Goal: Task Accomplishment & Management: Complete application form

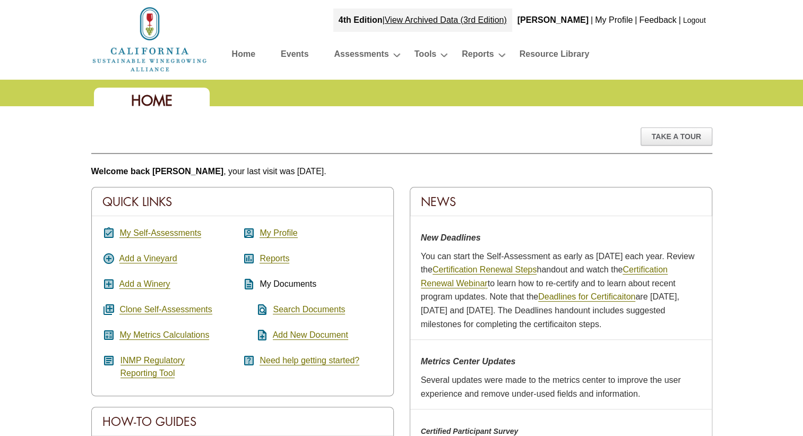
click at [236, 54] on link "Home" at bounding box center [243, 56] width 23 height 19
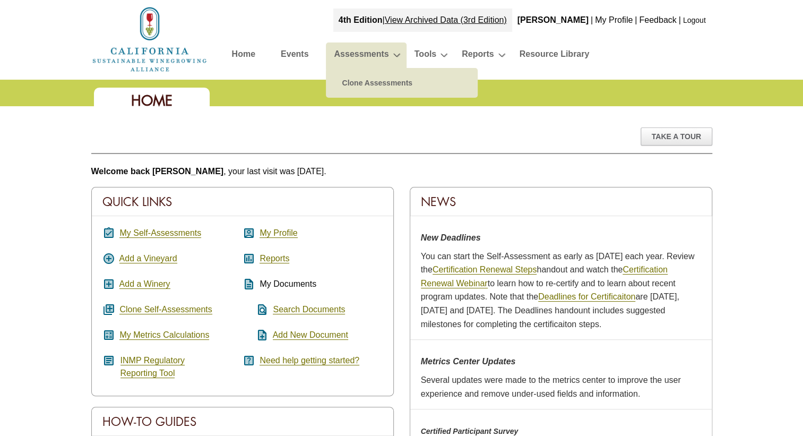
click at [370, 51] on link "Assessments" at bounding box center [361, 56] width 55 height 19
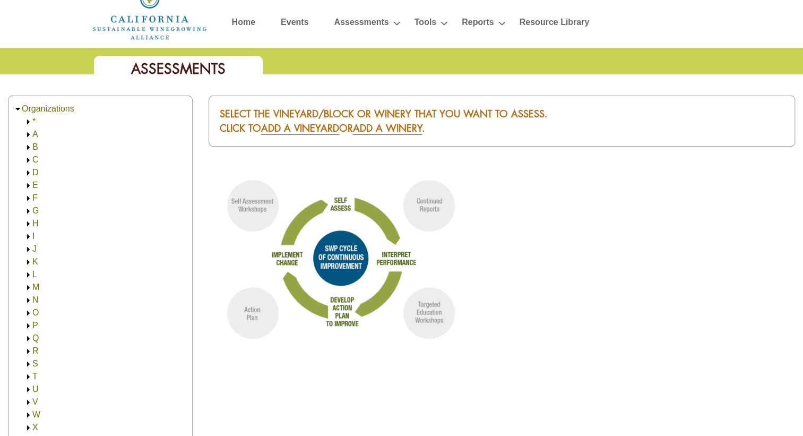
scroll to position [159, 0]
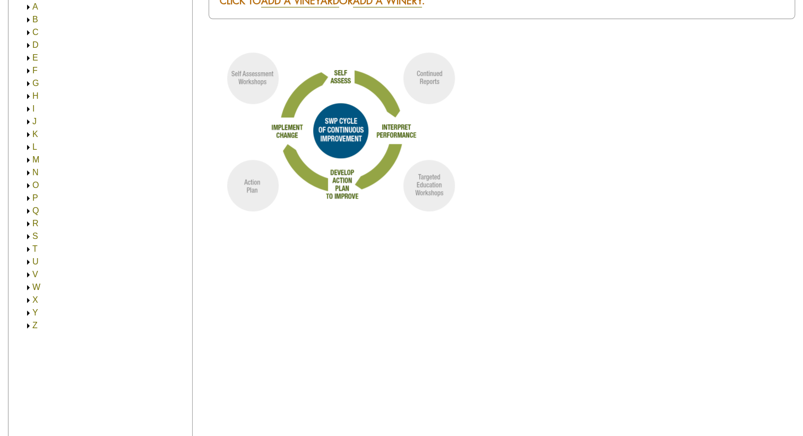
click at [28, 275] on img at bounding box center [28, 275] width 8 height 8
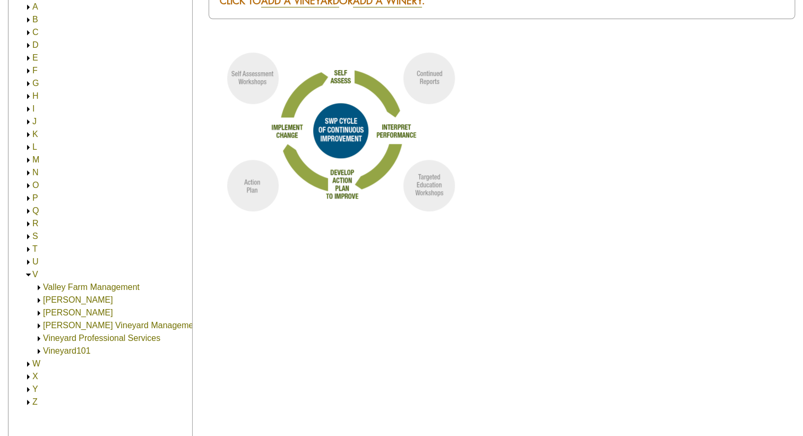
click at [46, 288] on link "Valley Farm Management" at bounding box center [91, 286] width 97 height 9
click at [65, 298] on link "Valley Farm Management" at bounding box center [102, 299] width 97 height 9
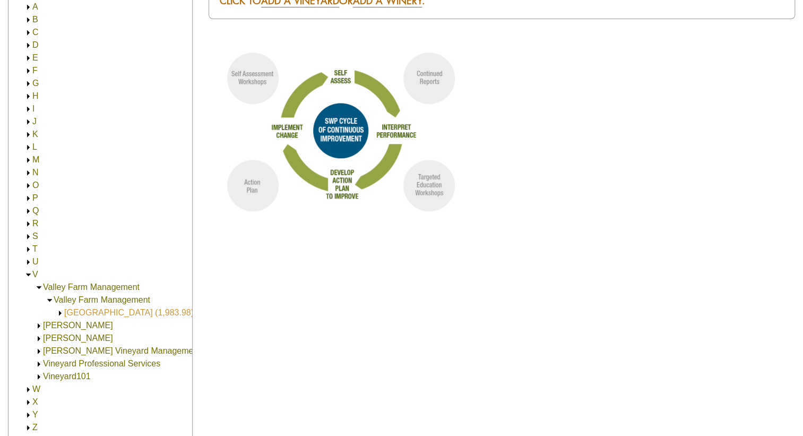
click at [73, 313] on link "[GEOGRAPHIC_DATA] (1,983.98)" at bounding box center [128, 312] width 129 height 9
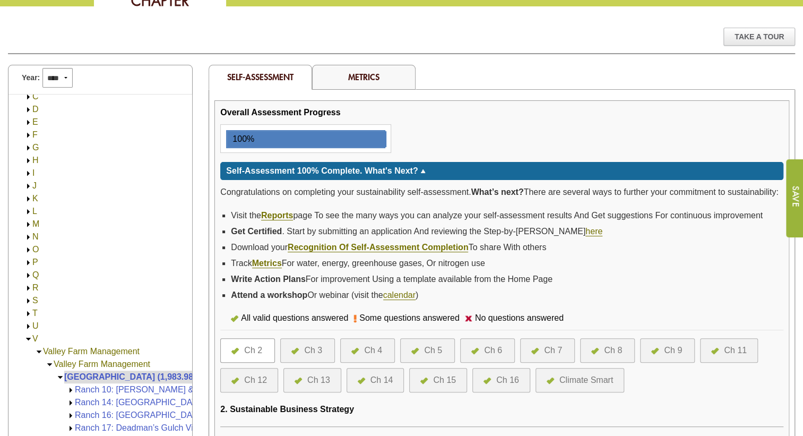
scroll to position [265, 0]
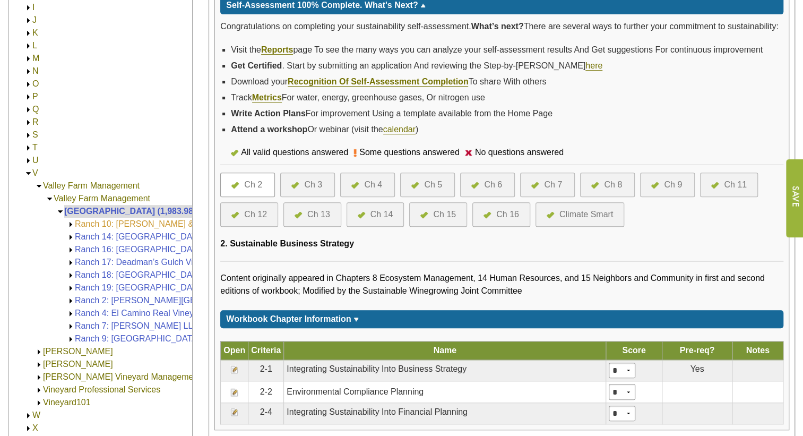
click at [106, 219] on link "Ranch 10: Smith & Lindley LLC (Sarmento Vineyard) (340.40)" at bounding box center [235, 223] width 321 height 9
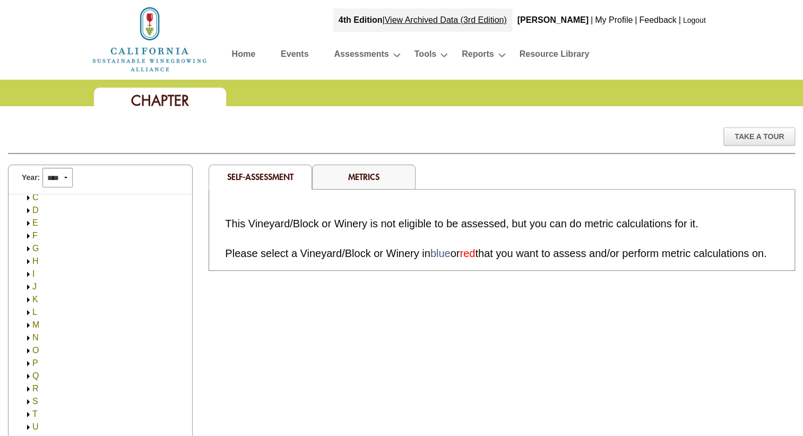
scroll to position [63, 0]
click at [30, 435] on img at bounding box center [28, 439] width 8 height 8
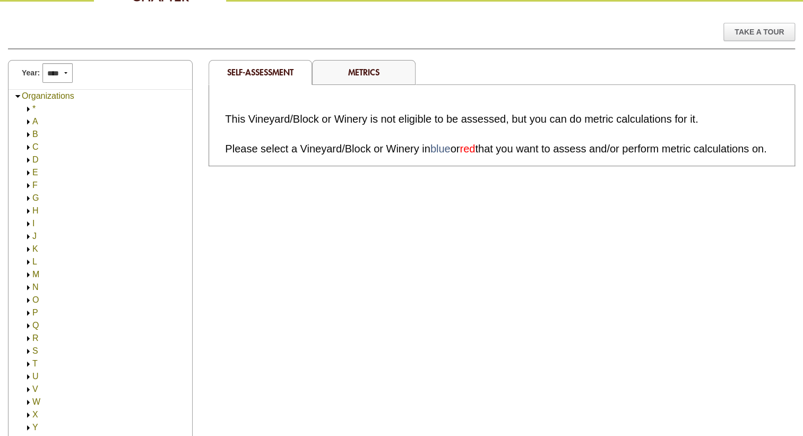
scroll to position [159, 0]
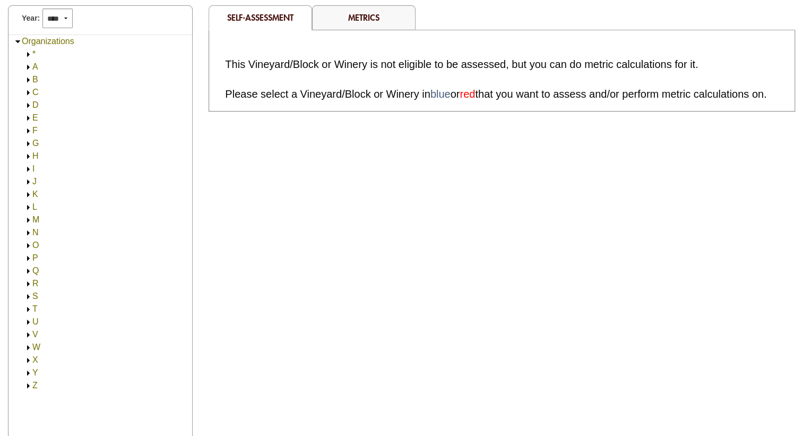
click at [28, 333] on img at bounding box center [28, 335] width 8 height 8
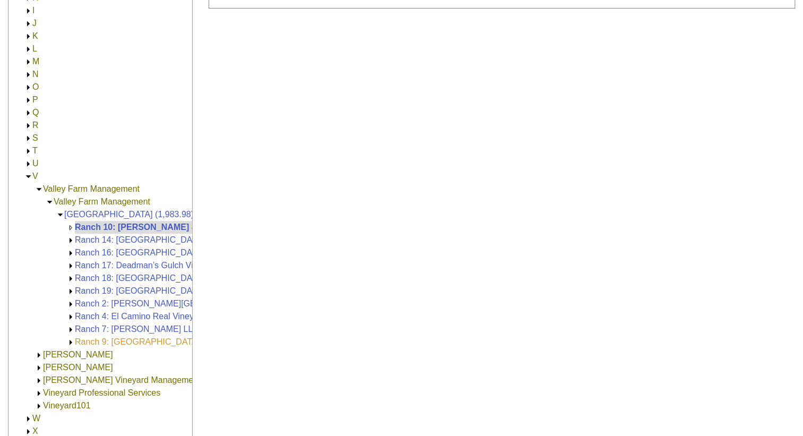
scroll to position [265, 0]
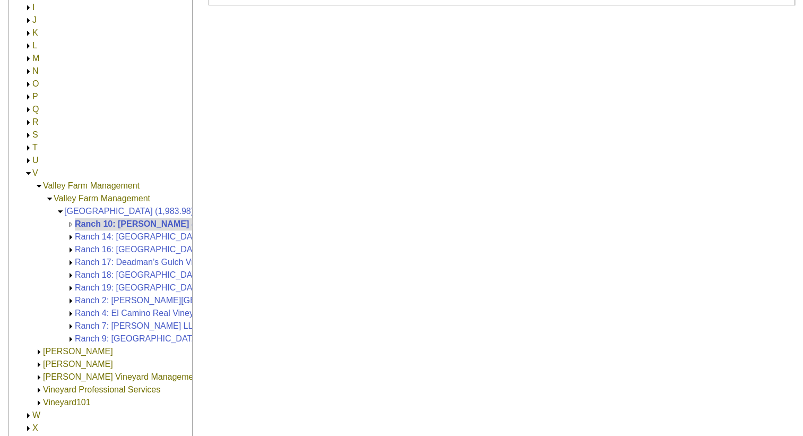
click at [27, 118] on img at bounding box center [28, 122] width 8 height 8
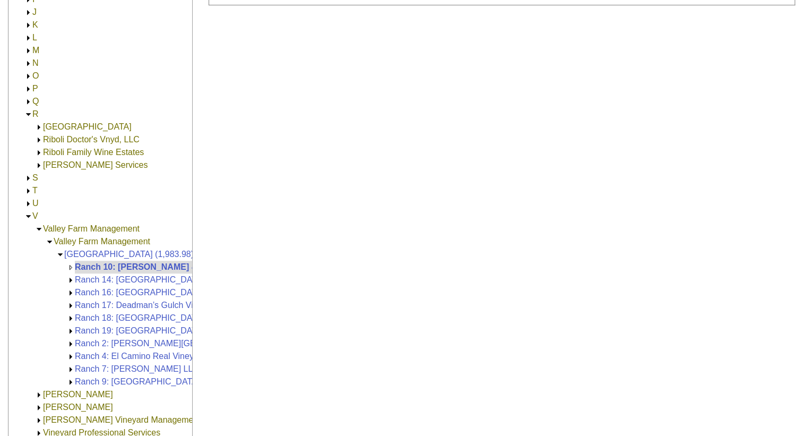
click at [27, 51] on img at bounding box center [28, 51] width 8 height 8
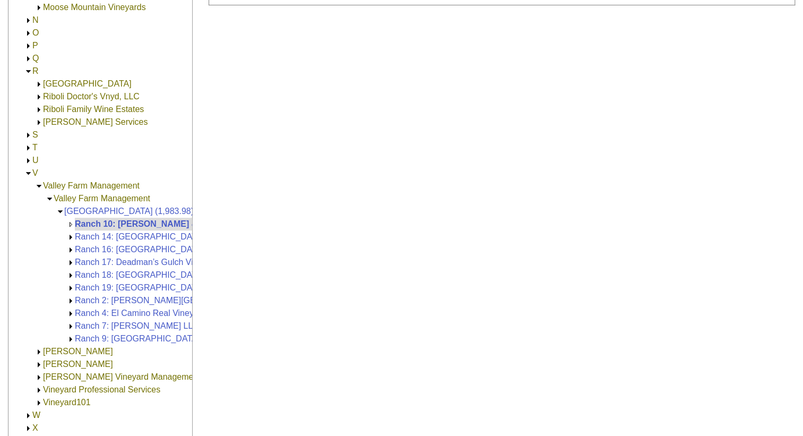
scroll to position [152, 0]
click at [76, 206] on link "[GEOGRAPHIC_DATA] (1,983.98)" at bounding box center [128, 210] width 129 height 9
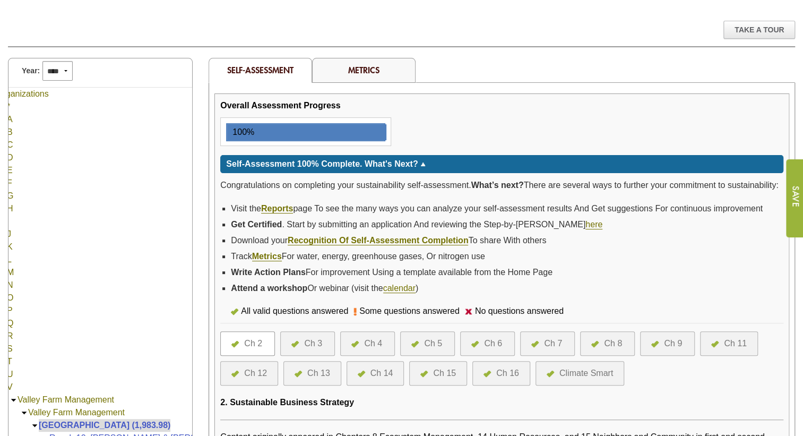
scroll to position [106, 0]
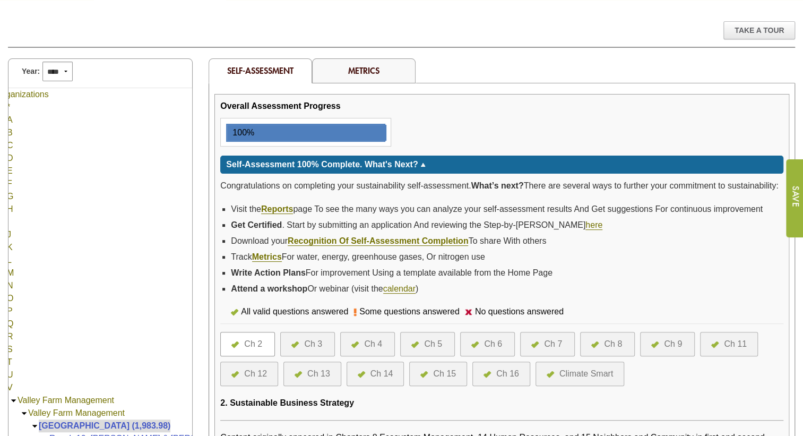
click at [366, 68] on link "Metrics" at bounding box center [363, 70] width 31 height 11
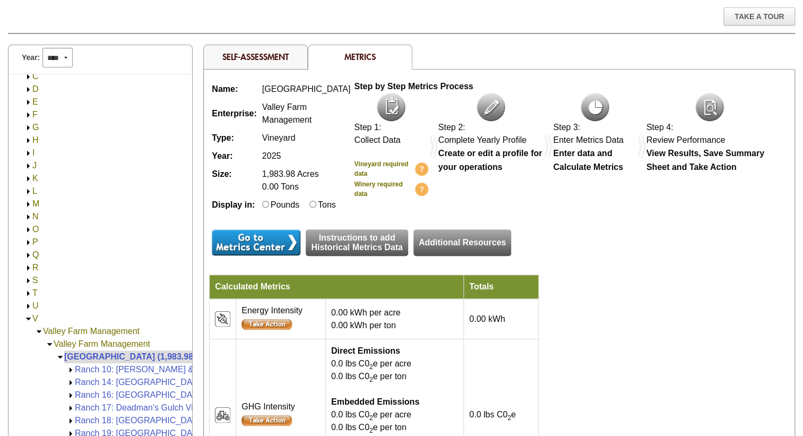
scroll to position [159, 0]
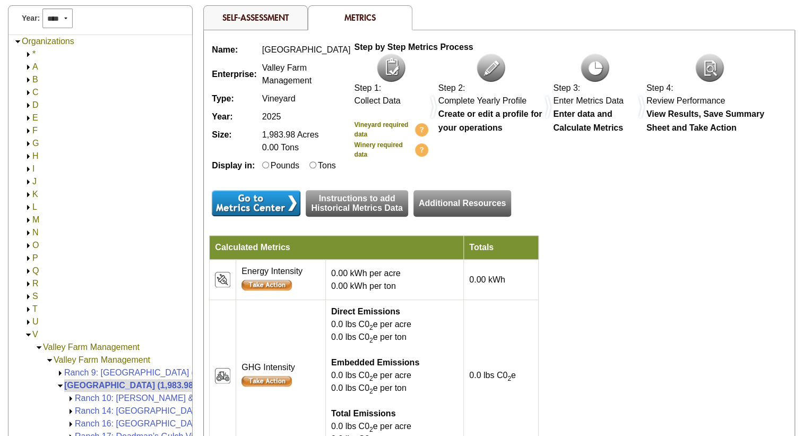
scroll to position [63, 0]
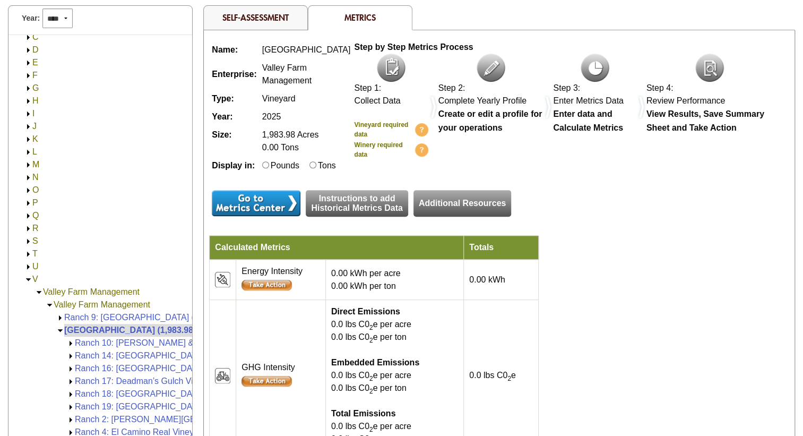
click at [60, 326] on img at bounding box center [60, 330] width 8 height 8
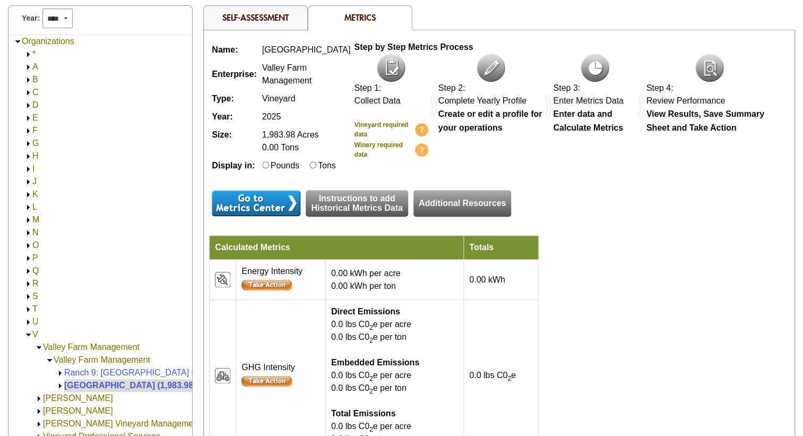
scroll to position [0, 0]
click at [263, 18] on link "Self-Assessment" at bounding box center [255, 17] width 66 height 11
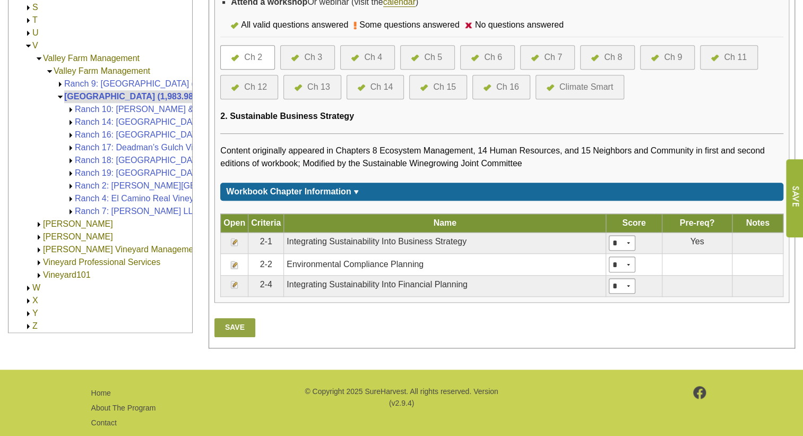
scroll to position [210, 0]
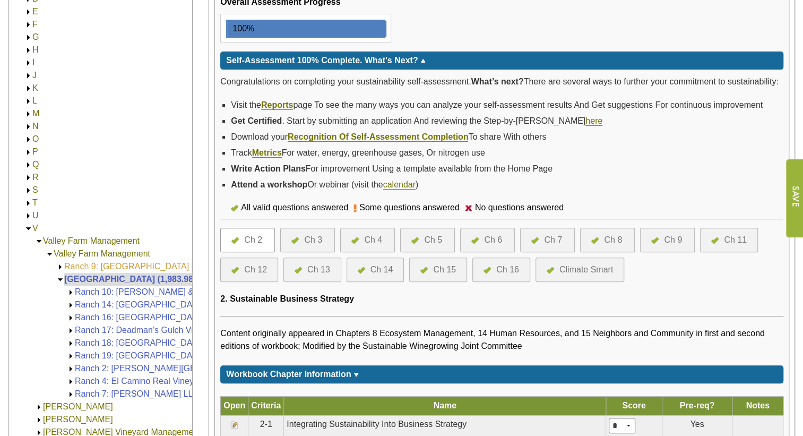
click at [99, 262] on link "Ranch 9: [GEOGRAPHIC_DATA] (166.00)" at bounding box center [143, 266] width 159 height 9
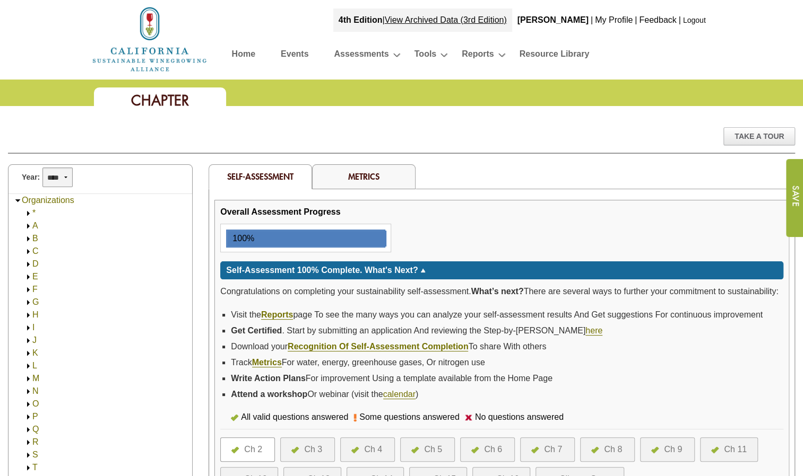
click at [62, 180] on select "**** **** **** **** **** **** **** **** **** **** **** **** **** ****" at bounding box center [57, 178] width 30 height 20
select select "****"
click at [42, 168] on select "**** **** **** **** **** **** **** **** **** **** **** **** **** ****" at bounding box center [57, 178] width 30 height 20
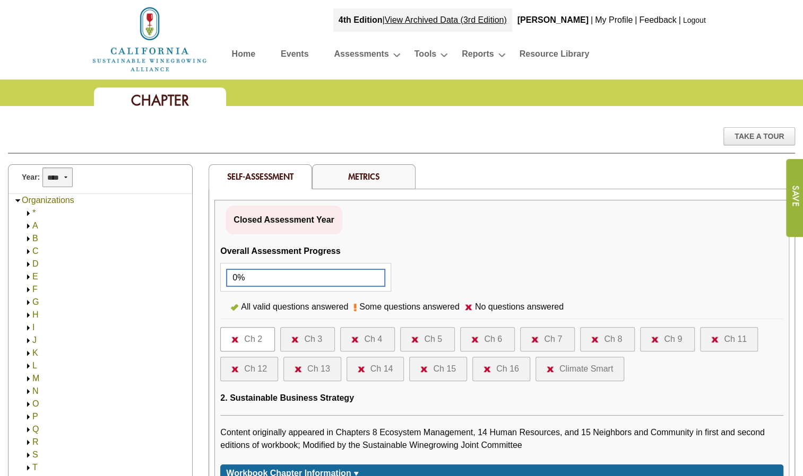
click at [60, 175] on select "**** **** **** **** **** **** **** **** **** **** **** **** **** ****" at bounding box center [57, 178] width 30 height 20
select select "****"
click at [42, 168] on select "**** **** **** **** **** **** **** **** **** **** **** **** **** ****" at bounding box center [57, 178] width 30 height 20
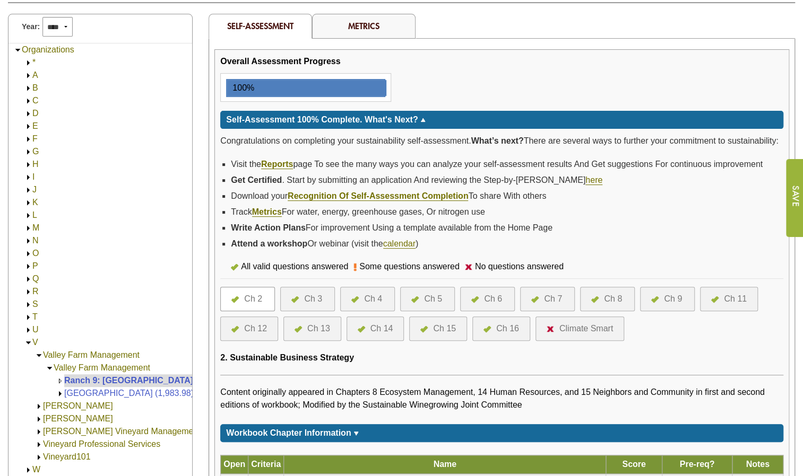
scroll to position [117, 0]
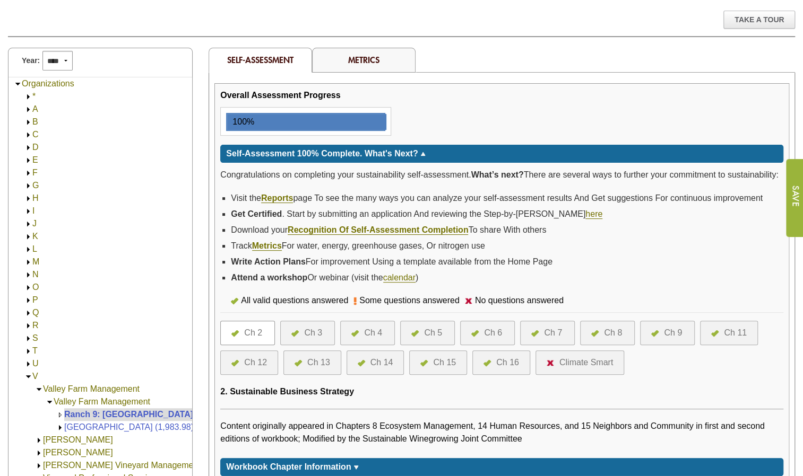
click at [373, 59] on link "Metrics" at bounding box center [363, 59] width 31 height 11
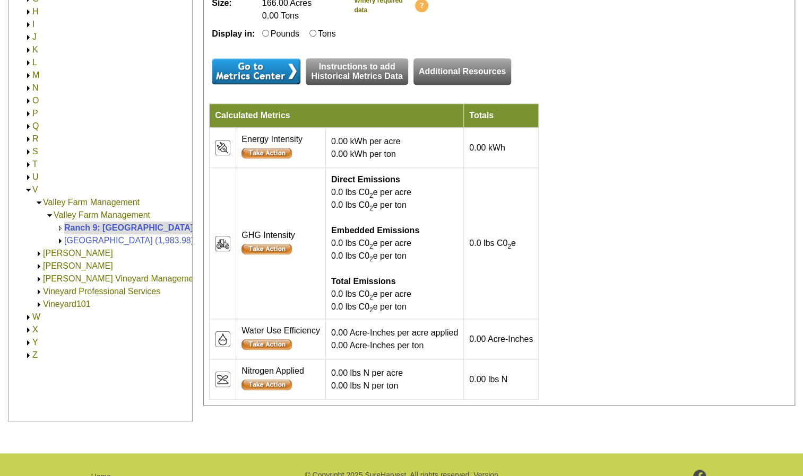
scroll to position [318, 0]
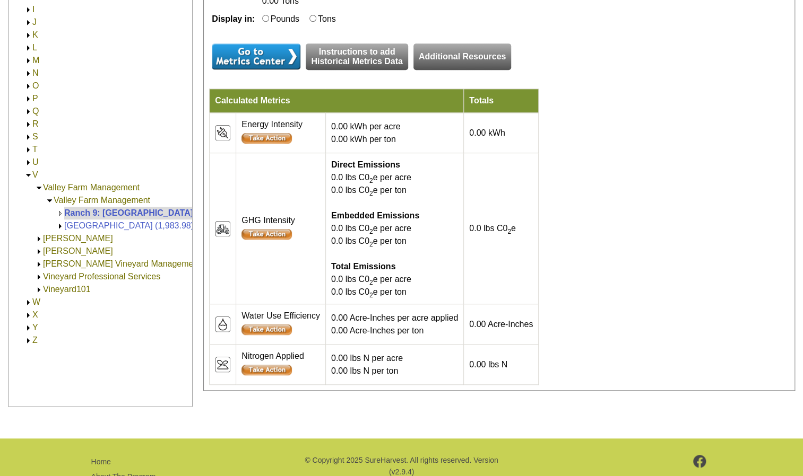
click at [264, 144] on input "image" at bounding box center [266, 138] width 50 height 11
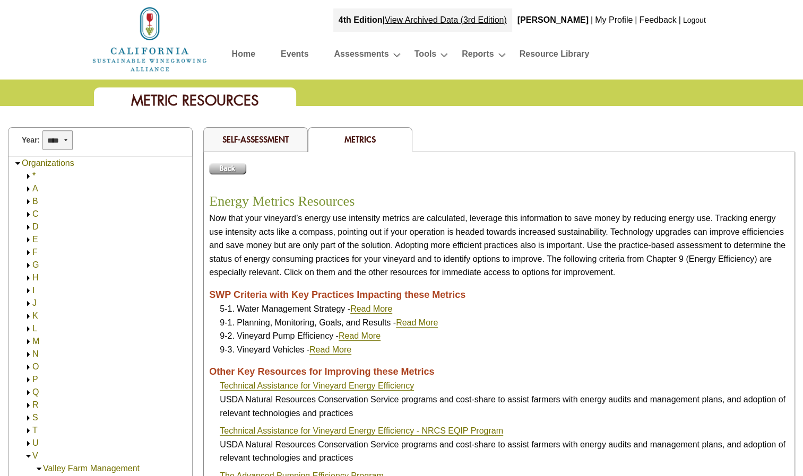
click at [64, 142] on select "**** **** **** **** **** **** **** **** **** **** **** **** **** ****" at bounding box center [57, 141] width 30 height 20
select select "****"
click at [42, 131] on select "**** **** **** **** **** **** **** **** **** **** **** **** **** ****" at bounding box center [57, 141] width 30 height 20
click at [238, 166] on input "image" at bounding box center [227, 169] width 37 height 12
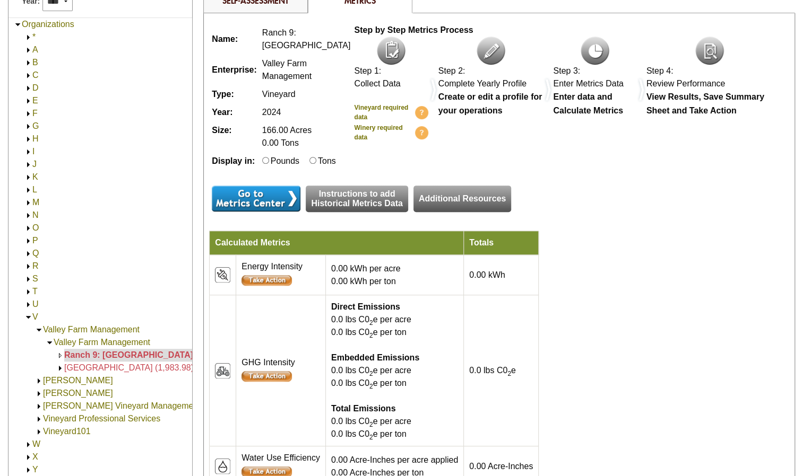
scroll to position [212, 0]
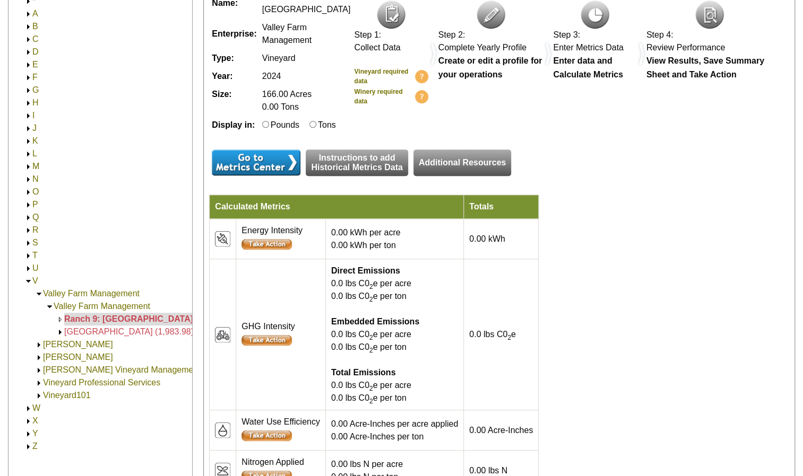
click at [278, 250] on input "image" at bounding box center [266, 244] width 50 height 11
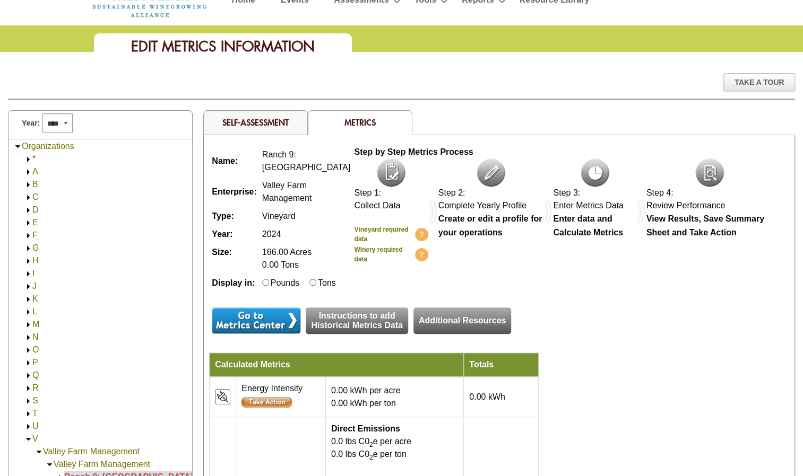
scroll to position [53, 0]
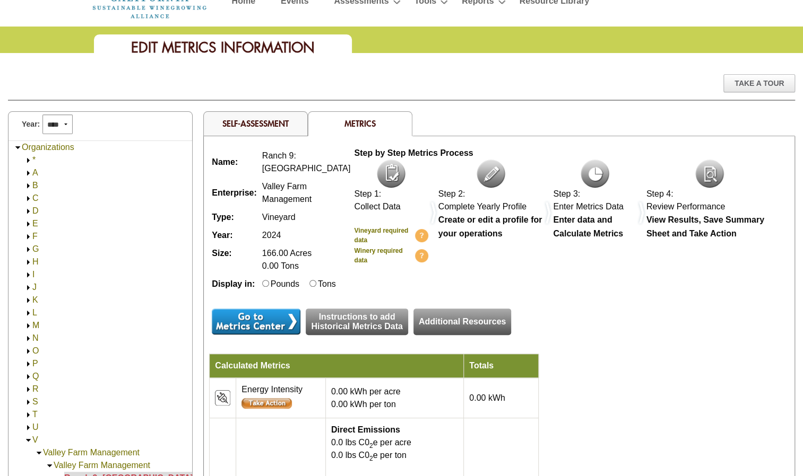
click at [591, 170] on img at bounding box center [594, 174] width 29 height 28
click at [751, 86] on div "Take A Tour" at bounding box center [759, 83] width 72 height 18
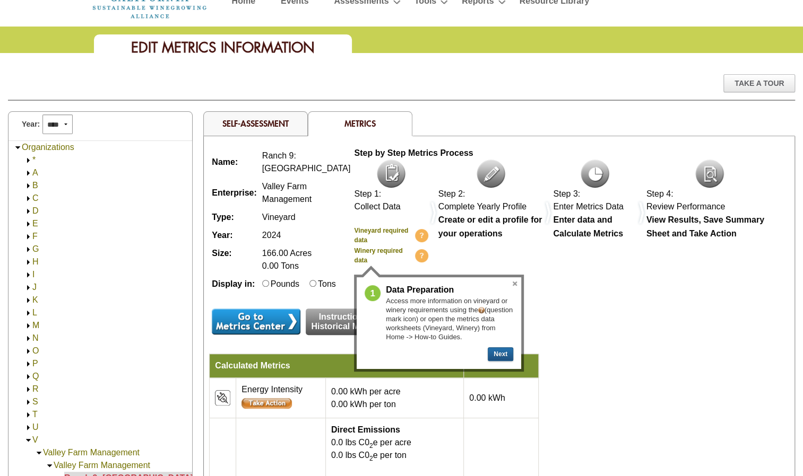
click at [504, 351] on button "Next" at bounding box center [500, 355] width 25 height 14
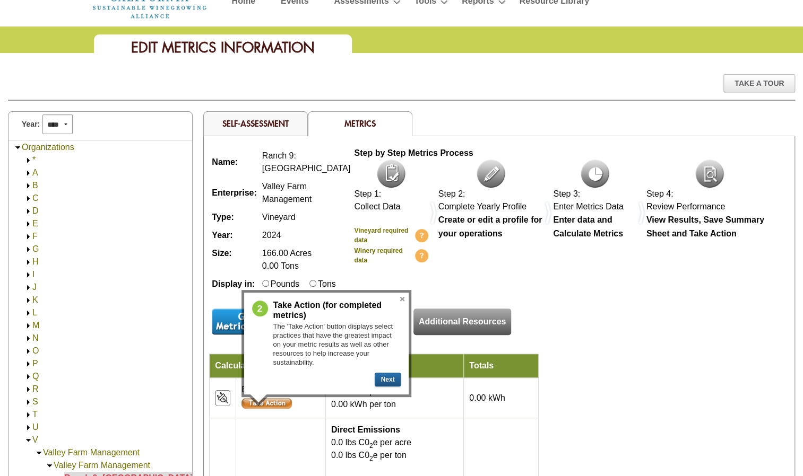
click at [383, 380] on button "Next" at bounding box center [387, 380] width 25 height 14
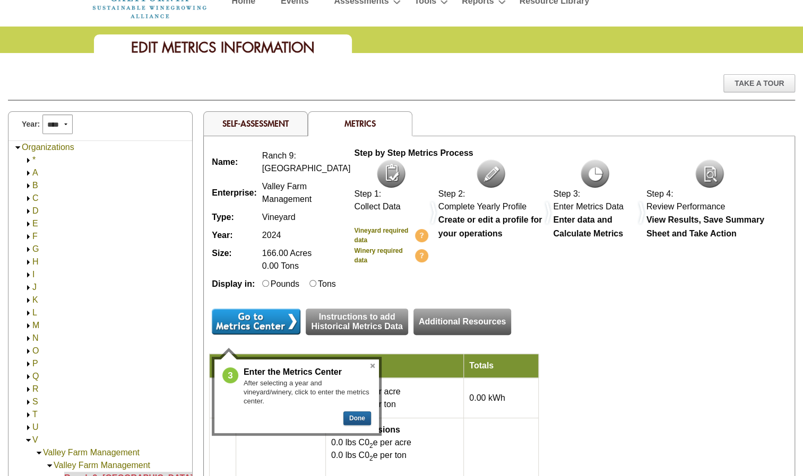
click at [352, 421] on button "Done" at bounding box center [357, 419] width 28 height 14
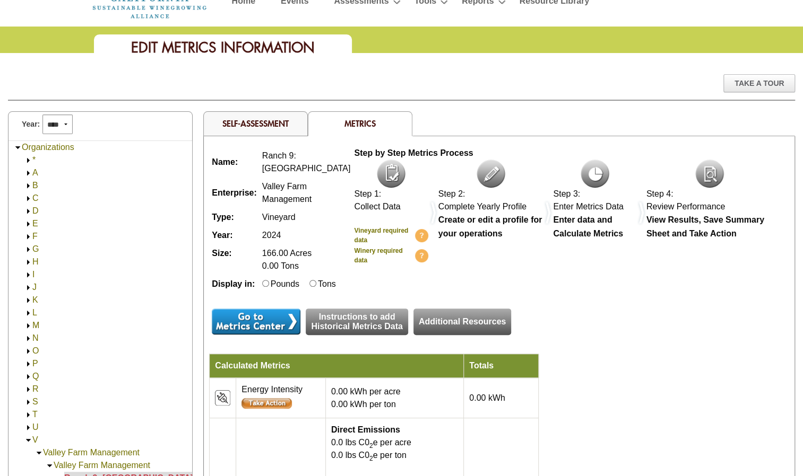
click at [251, 334] on input "image" at bounding box center [256, 322] width 89 height 26
